Goal: Task Accomplishment & Management: Complete application form

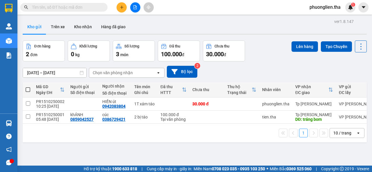
click at [97, 8] on input "text" at bounding box center [66, 7] width 69 height 6
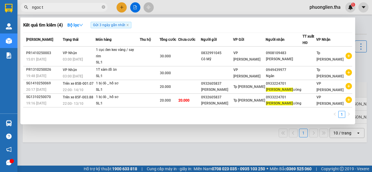
type input "ngoc ty"
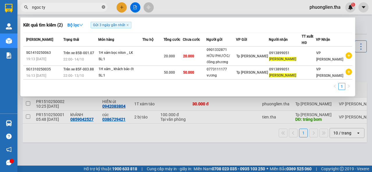
click at [103, 7] on icon "close-circle" at bounding box center [103, 6] width 3 height 3
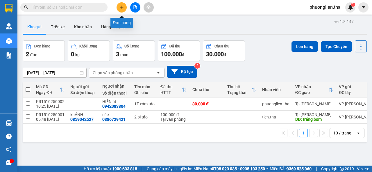
click at [120, 8] on icon "plus" at bounding box center [122, 7] width 4 height 4
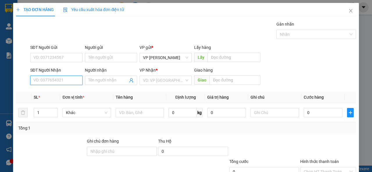
click at [52, 82] on input "SĐT Người Nhận" at bounding box center [56, 80] width 52 height 9
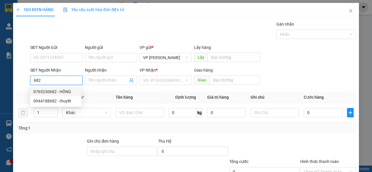
click at [41, 91] on div "0765230682 - HỒNG" at bounding box center [55, 91] width 45 height 6
type input "0765230682"
type input "HỒNG"
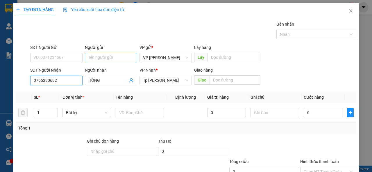
type input "0765230682"
click at [100, 58] on input "Người gửi" at bounding box center [111, 57] width 52 height 9
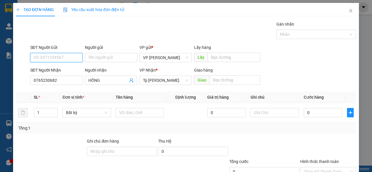
click at [49, 59] on input "SĐT Người Gửi" at bounding box center [56, 57] width 52 height 9
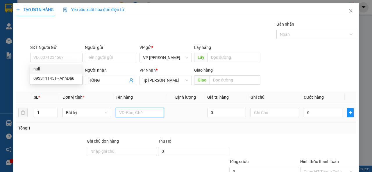
click at [126, 113] on input "text" at bounding box center [140, 112] width 49 height 9
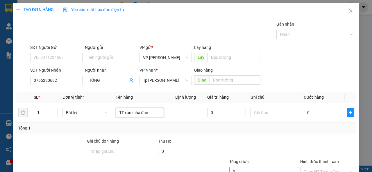
scroll to position [43, 0]
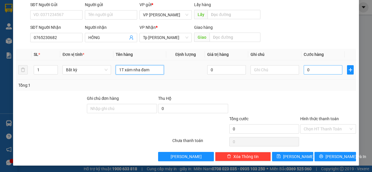
type input "1T xám nha đam"
click at [317, 71] on input "0" at bounding box center [323, 69] width 39 height 9
type input "4"
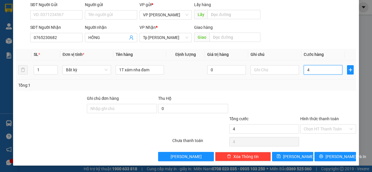
type input "40"
type input "40.000"
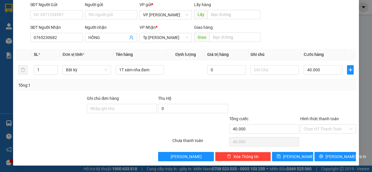
click at [322, 88] on div "Tổng: 1" at bounding box center [185, 85] width 335 height 6
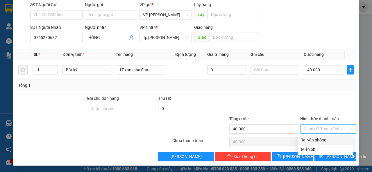
click at [325, 128] on input "Hình thức thanh toán" at bounding box center [326, 128] width 45 height 9
click at [319, 141] on div "Tại văn phòng" at bounding box center [325, 140] width 48 height 6
type input "0"
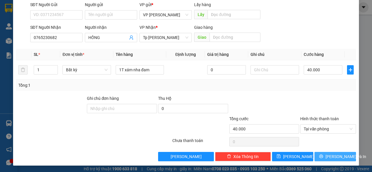
click at [330, 157] on span "[PERSON_NAME] và In" at bounding box center [346, 156] width 41 height 6
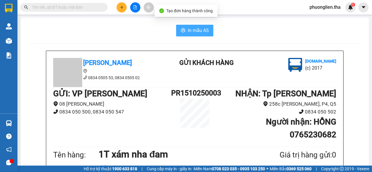
drag, startPoint x: 188, startPoint y: 30, endPoint x: 215, endPoint y: 53, distance: 35.2
click at [188, 30] on span "In mẫu A5" at bounding box center [198, 30] width 21 height 7
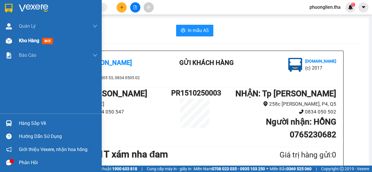
click at [29, 40] on span "Kho hàng" at bounding box center [29, 41] width 20 height 6
